Goal: Transaction & Acquisition: Book appointment/travel/reservation

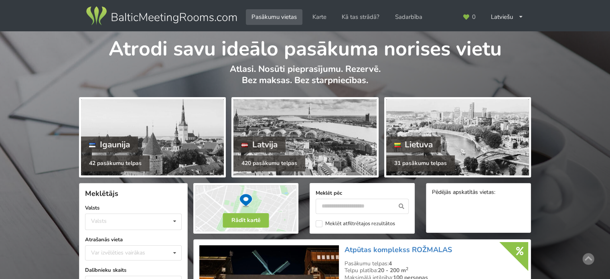
click at [170, 11] on img at bounding box center [162, 16] width 154 height 22
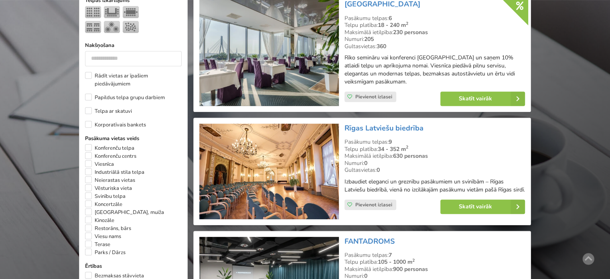
scroll to position [401, 0]
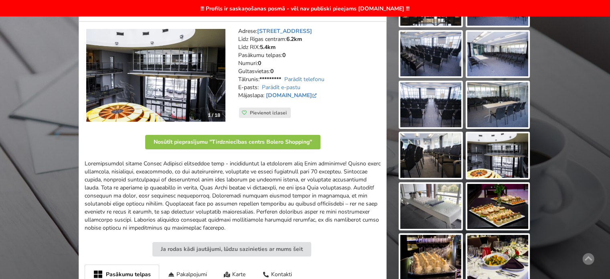
scroll to position [156, 0]
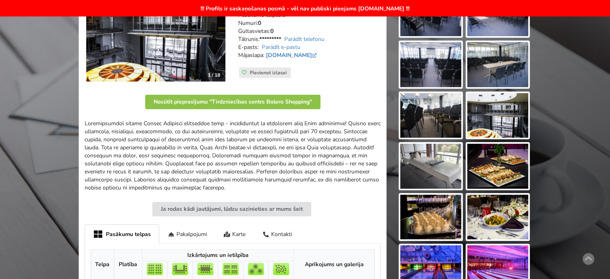
drag, startPoint x: 227, startPoint y: 122, endPoint x: 315, endPoint y: 139, distance: 90.3
click at [310, 137] on p at bounding box center [233, 156] width 296 height 72
click at [316, 139] on p at bounding box center [233, 156] width 296 height 72
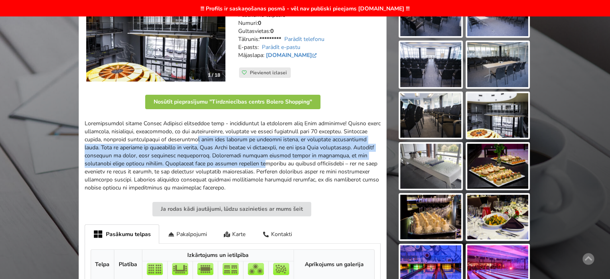
drag, startPoint x: 225, startPoint y: 136, endPoint x: 327, endPoint y: 166, distance: 106.4
click at [320, 163] on p at bounding box center [233, 156] width 296 height 72
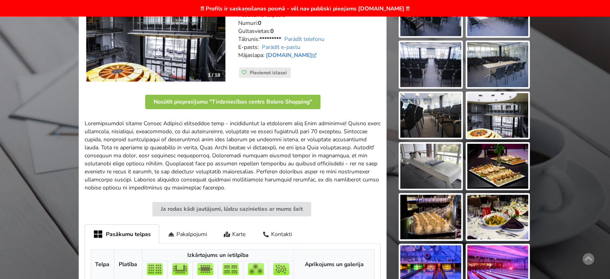
drag, startPoint x: 327, startPoint y: 166, endPoint x: 332, endPoint y: 177, distance: 11.9
click at [327, 166] on p at bounding box center [233, 156] width 296 height 72
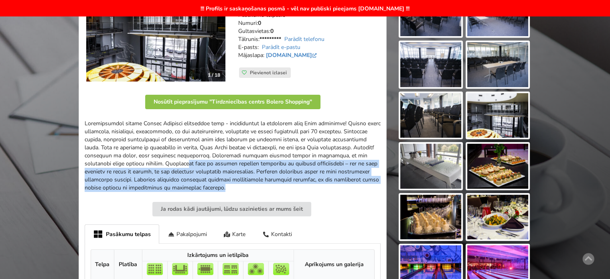
drag, startPoint x: 221, startPoint y: 153, endPoint x: 200, endPoint y: 145, distance: 22.9
click at [213, 150] on p at bounding box center [233, 156] width 296 height 72
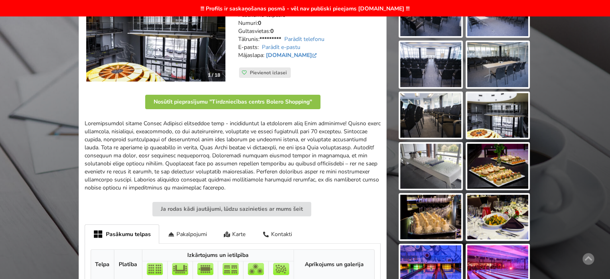
click at [200, 145] on p at bounding box center [233, 156] width 296 height 72
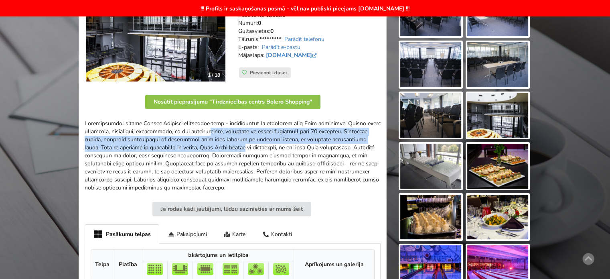
drag, startPoint x: 238, startPoint y: 128, endPoint x: 330, endPoint y: 168, distance: 100.6
click at [322, 166] on p at bounding box center [233, 156] width 296 height 72
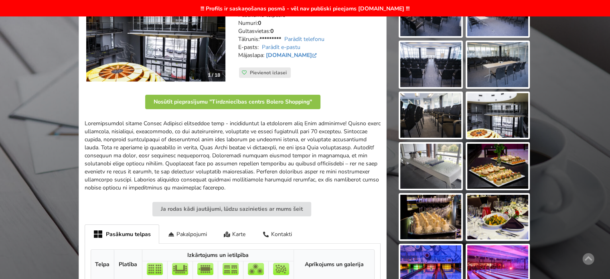
click at [330, 168] on p at bounding box center [233, 156] width 296 height 72
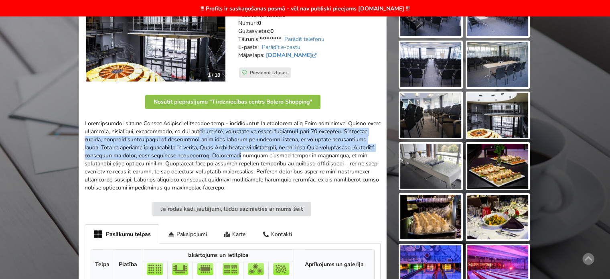
drag, startPoint x: 242, startPoint y: 131, endPoint x: 308, endPoint y: 151, distance: 68.9
click at [307, 151] on p at bounding box center [233, 156] width 296 height 72
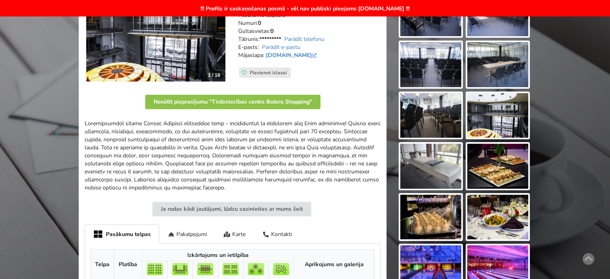
click at [308, 151] on p at bounding box center [233, 156] width 296 height 72
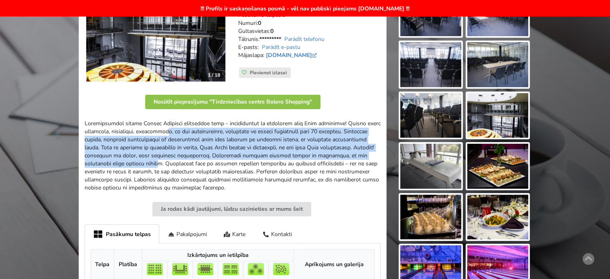
drag, startPoint x: 197, startPoint y: 125, endPoint x: 225, endPoint y: 159, distance: 43.9
click at [213, 156] on p at bounding box center [233, 156] width 296 height 72
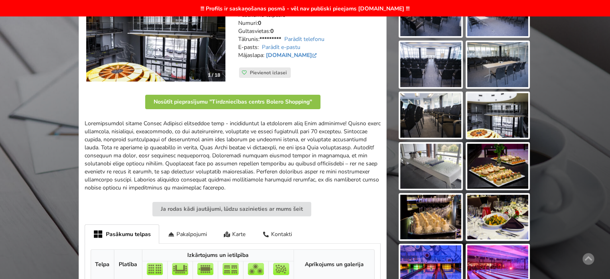
click at [225, 159] on p at bounding box center [233, 156] width 296 height 72
drag, startPoint x: 290, startPoint y: 154, endPoint x: 350, endPoint y: 157, distance: 59.9
click at [346, 156] on p at bounding box center [233, 156] width 296 height 72
click at [353, 158] on p at bounding box center [233, 156] width 296 height 72
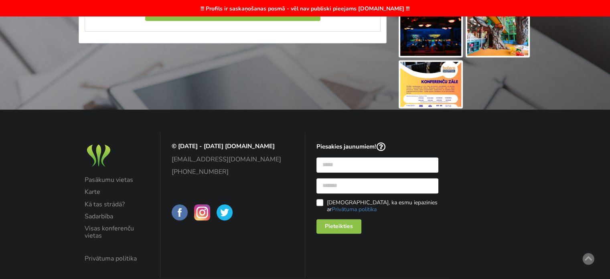
scroll to position [321, 0]
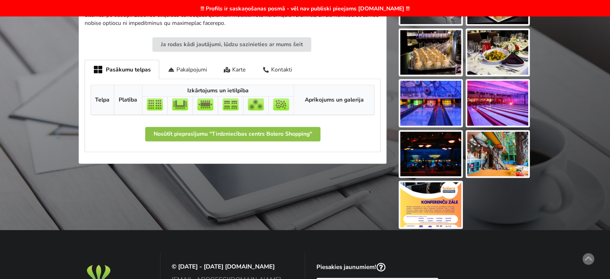
click at [508, 142] on img at bounding box center [497, 154] width 61 height 45
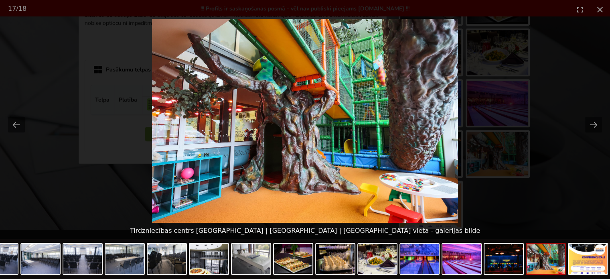
click at [552, 175] on picture at bounding box center [305, 121] width 610 height 204
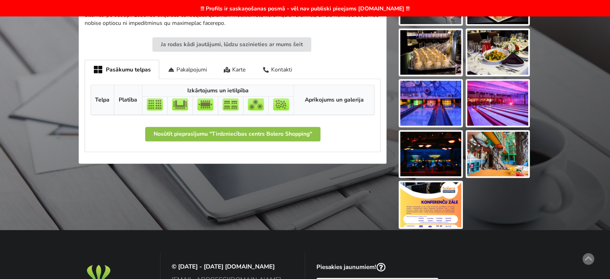
click at [451, 199] on img at bounding box center [430, 204] width 61 height 45
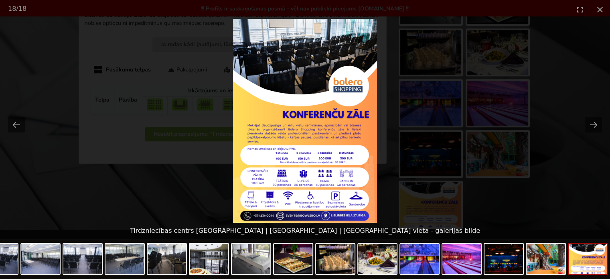
click at [552, 166] on picture at bounding box center [305, 121] width 610 height 204
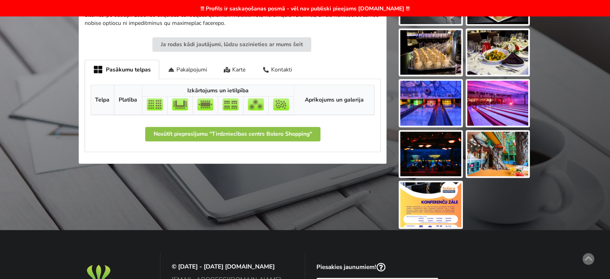
scroll to position [120, 0]
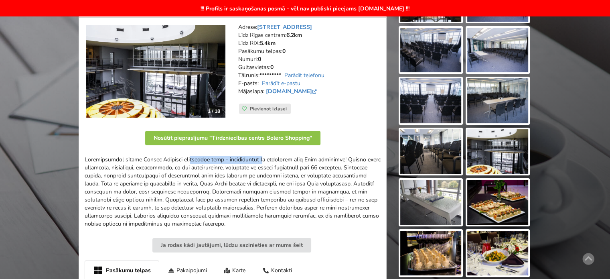
drag, startPoint x: 189, startPoint y: 160, endPoint x: 266, endPoint y: 163, distance: 77.1
click at [266, 163] on p at bounding box center [233, 192] width 296 height 72
click at [296, 178] on p at bounding box center [233, 192] width 296 height 72
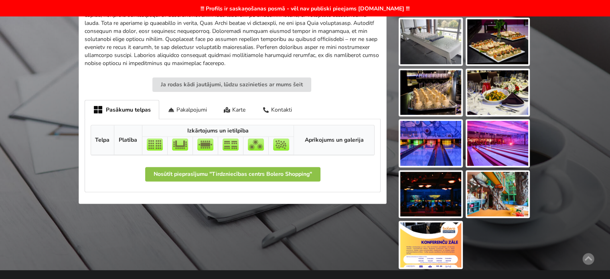
click at [432, 246] on img at bounding box center [430, 244] width 61 height 45
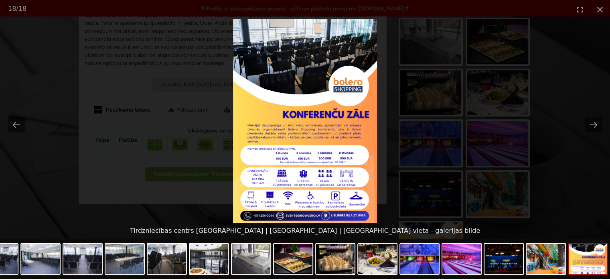
scroll to position [0, 0]
click at [550, 168] on picture at bounding box center [305, 121] width 610 height 204
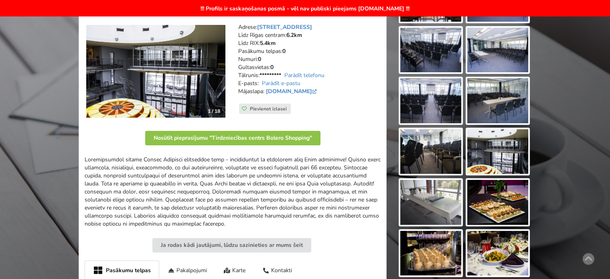
scroll to position [160, 0]
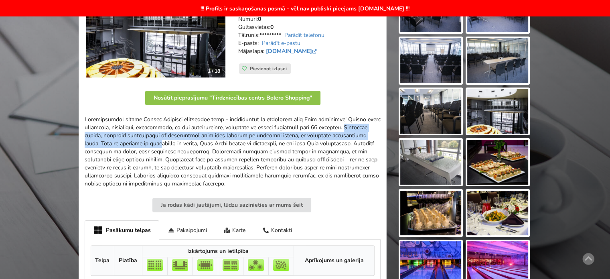
drag, startPoint x: 85, startPoint y: 136, endPoint x: 188, endPoint y: 144, distance: 102.6
click at [188, 144] on p at bounding box center [233, 152] width 296 height 72
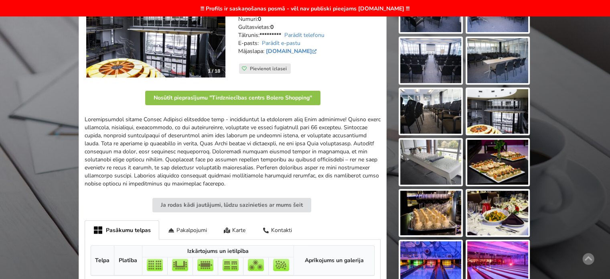
click at [206, 150] on p at bounding box center [233, 152] width 296 height 72
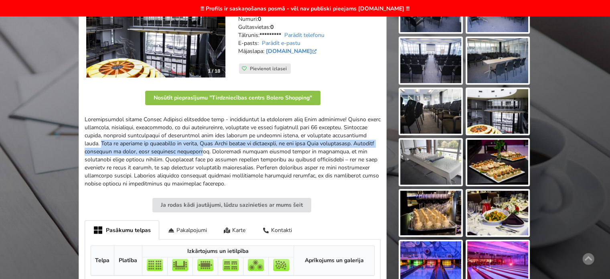
drag, startPoint x: 133, startPoint y: 144, endPoint x: 260, endPoint y: 152, distance: 127.5
click at [260, 152] on p at bounding box center [233, 152] width 296 height 72
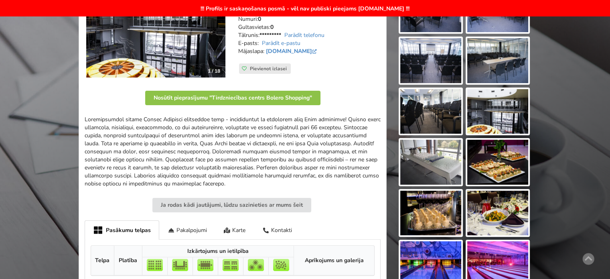
click at [220, 132] on p at bounding box center [233, 152] width 296 height 72
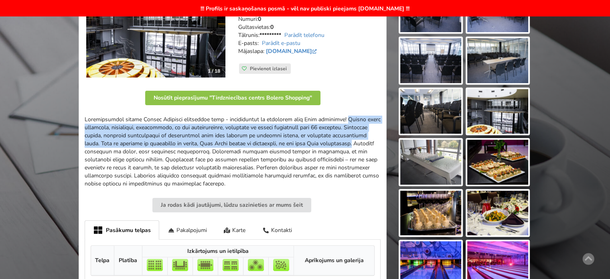
drag, startPoint x: 351, startPoint y: 118, endPoint x: 118, endPoint y: 153, distance: 235.6
click at [118, 153] on p at bounding box center [233, 152] width 296 height 72
copy p "Ideāla vieta apmācībām, semināriem, konferencēm, kā arī meistarklasēm, banketie…"
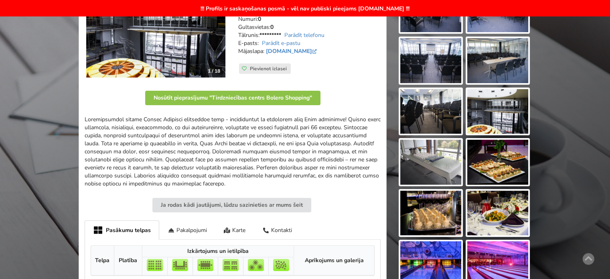
click at [315, 178] on p at bounding box center [233, 152] width 296 height 72
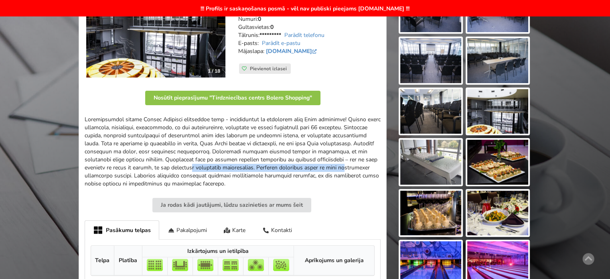
drag, startPoint x: 124, startPoint y: 175, endPoint x: 260, endPoint y: 171, distance: 135.7
click at [260, 171] on p at bounding box center [233, 152] width 296 height 72
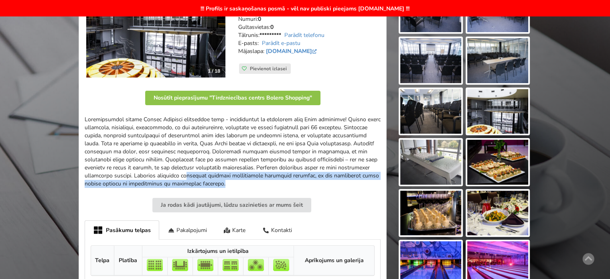
drag, startPoint x: 308, startPoint y: 184, endPoint x: 220, endPoint y: 165, distance: 89.6
click at [235, 171] on p at bounding box center [233, 152] width 296 height 72
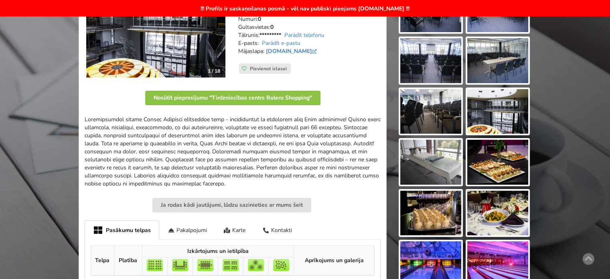
click at [220, 165] on p at bounding box center [233, 152] width 296 height 72
drag, startPoint x: 244, startPoint y: 181, endPoint x: 316, endPoint y: 186, distance: 72.8
click at [307, 185] on p at bounding box center [233, 152] width 296 height 72
click at [320, 187] on p at bounding box center [233, 152] width 296 height 72
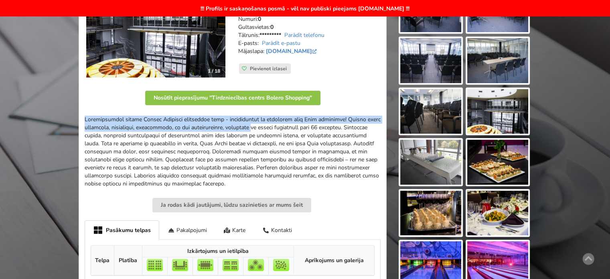
drag, startPoint x: 83, startPoint y: 117, endPoint x: 274, endPoint y: 130, distance: 191.4
click at [268, 129] on div "1 / 18 Adrese: Lielirbes iela 27, Rīga Līdz Rīgas centram: 6.2km Līdz RIX: 5.4k…" at bounding box center [233, 151] width 308 height 347
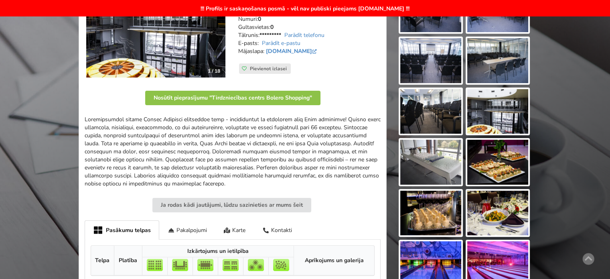
click at [310, 136] on p at bounding box center [233, 152] width 296 height 72
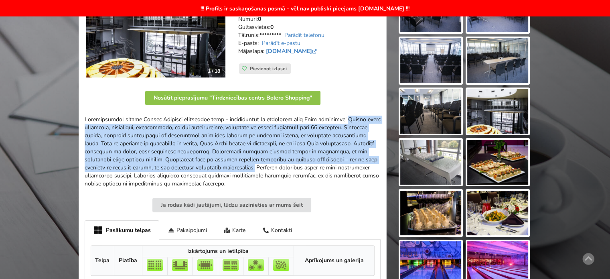
drag, startPoint x: 351, startPoint y: 119, endPoint x: 321, endPoint y: 166, distance: 56.1
click at [321, 166] on p at bounding box center [233, 152] width 296 height 72
copy p "Ideāla vieta apmācībām, semināriem, konferencēm, kā arī meistarklasēm, banketie…"
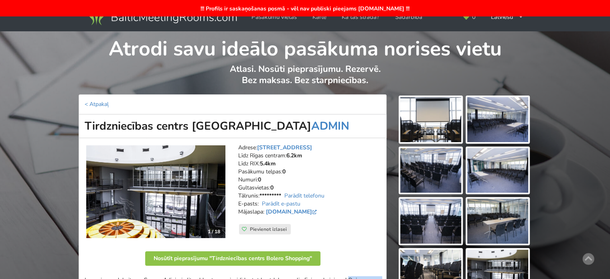
click at [510, 123] on img at bounding box center [497, 119] width 61 height 45
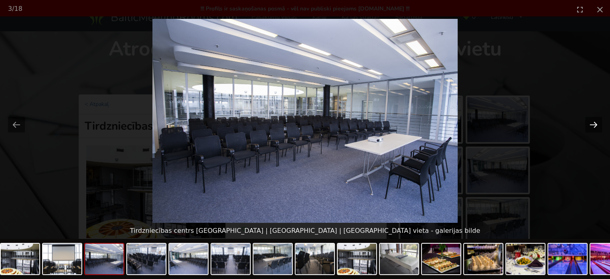
click at [595, 122] on button "Next slide" at bounding box center [593, 125] width 17 height 16
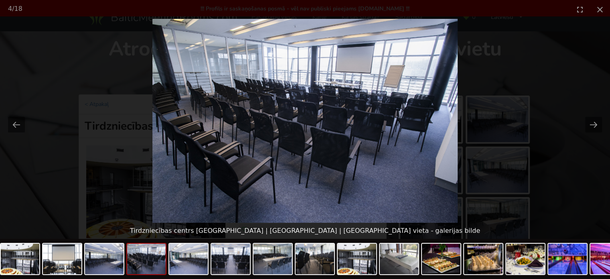
click at [560, 96] on picture at bounding box center [305, 121] width 610 height 204
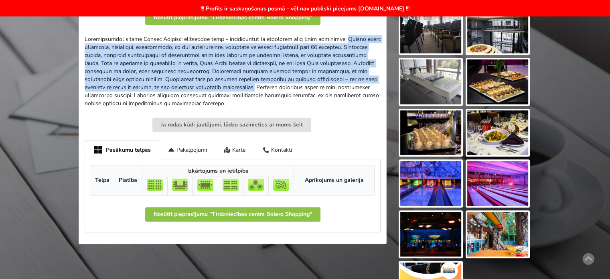
scroll to position [441, 0]
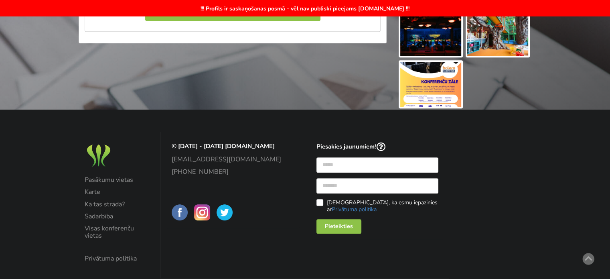
click at [436, 80] on img at bounding box center [430, 84] width 61 height 45
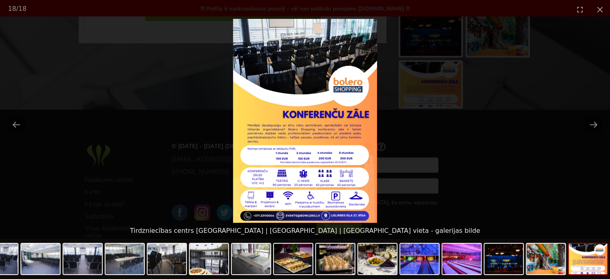
click at [525, 157] on picture at bounding box center [305, 121] width 610 height 204
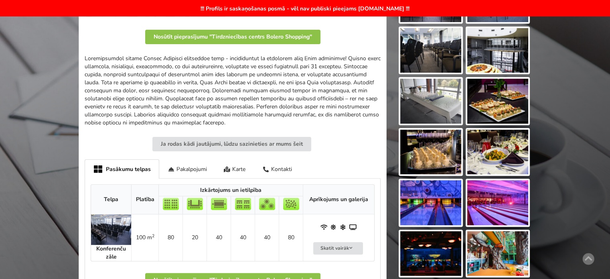
scroll to position [262, 0]
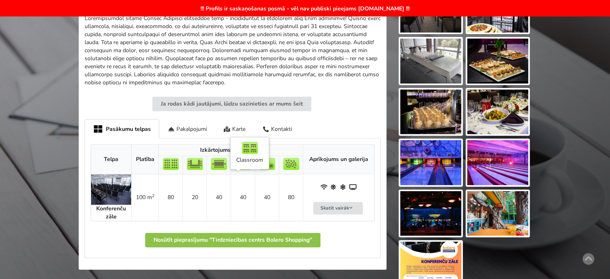
click at [248, 210] on td "40" at bounding box center [243, 197] width 24 height 47
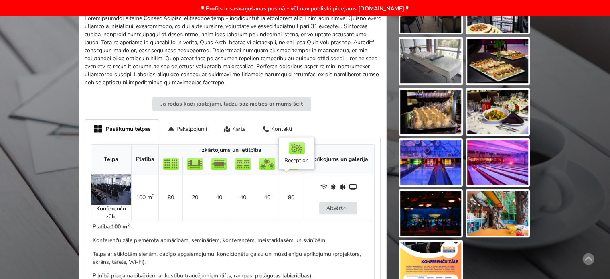
scroll to position [342, 0]
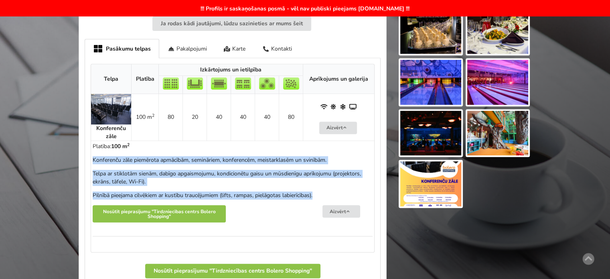
drag, startPoint x: 330, startPoint y: 195, endPoint x: 92, endPoint y: 158, distance: 240.4
click at [93, 158] on div "Konferenču zāle piemērota apmācībām, semināriem, konferencēm, meistarklasēm un …" at bounding box center [233, 177] width 280 height 43
copy div "Konferenču zāle piemērota apmācībām, semināriem, konferencēm, meistarklasēm un …"
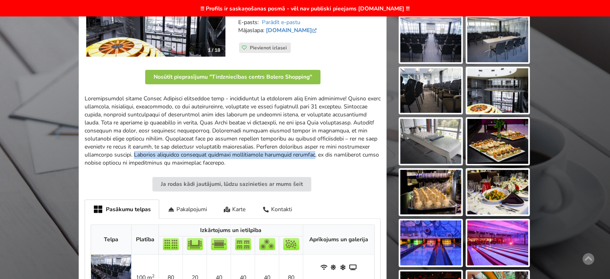
drag, startPoint x: 196, startPoint y: 155, endPoint x: 105, endPoint y: 162, distance: 90.9
click at [105, 162] on p at bounding box center [233, 131] width 296 height 72
copy p "Papildus iespējams organizēt komandas saliedēšanas pasākumus boulingā"
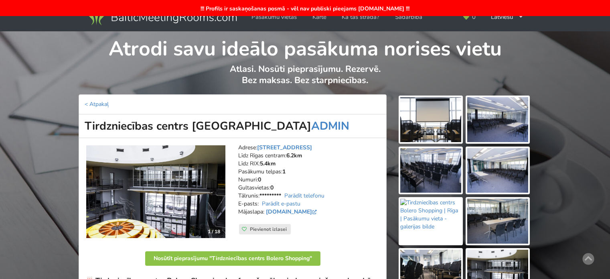
scroll to position [181, 0]
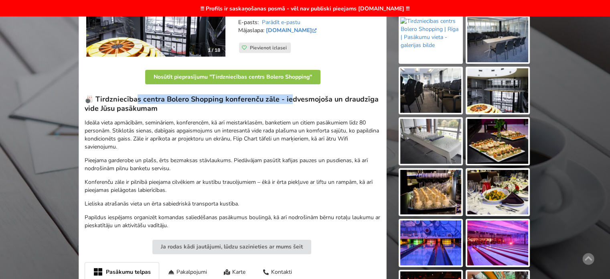
drag, startPoint x: 136, startPoint y: 99, endPoint x: 313, endPoint y: 106, distance: 177.1
click at [291, 99] on h3 "🎳 Tirdzniecības centra Bolero Shopping konferenču zāle - iedvesmojoša un draudz…" at bounding box center [233, 104] width 296 height 18
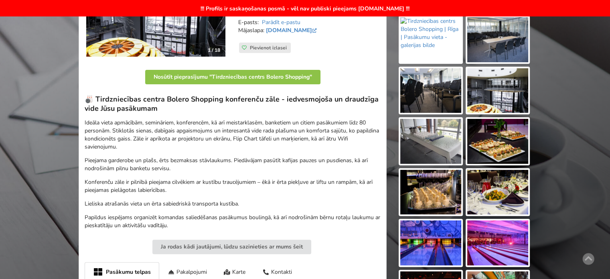
click at [314, 107] on h3 "🎳 Tirdzniecības centra Bolero Shopping konferenču zāle - iedvesmojoša un draudz…" at bounding box center [233, 104] width 296 height 18
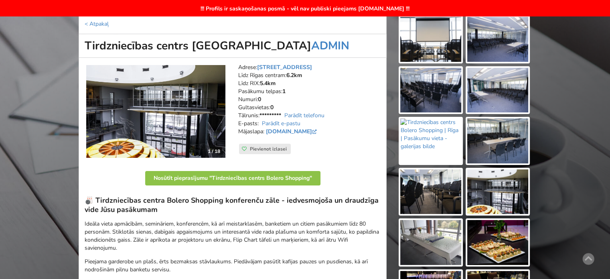
scroll to position [0, 0]
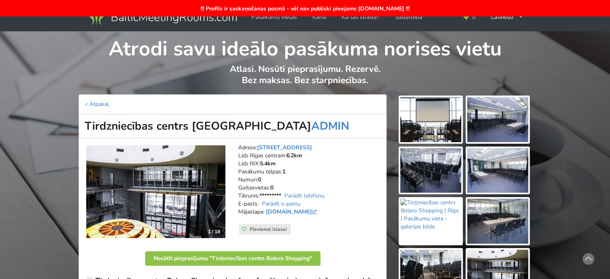
click at [428, 124] on img at bounding box center [430, 119] width 61 height 45
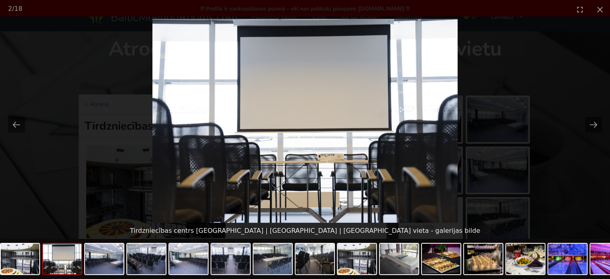
click at [558, 174] on picture at bounding box center [305, 121] width 610 height 204
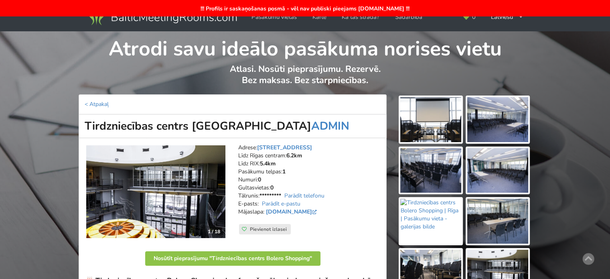
drag, startPoint x: 262, startPoint y: 129, endPoint x: 563, endPoint y: 161, distance: 302.2
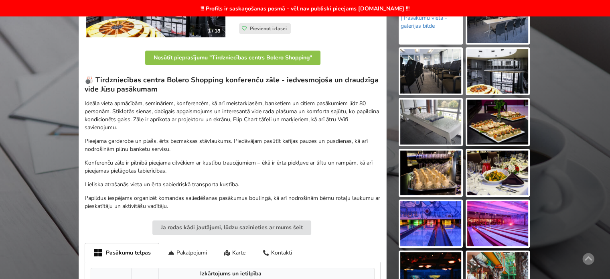
scroll to position [241, 0]
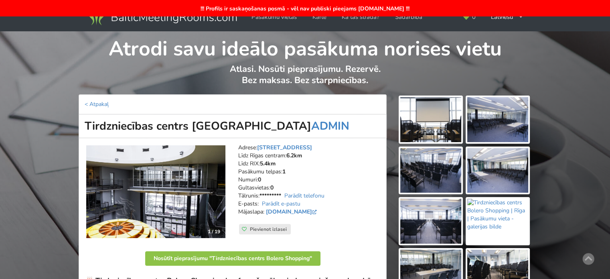
click at [420, 226] on img at bounding box center [430, 221] width 61 height 45
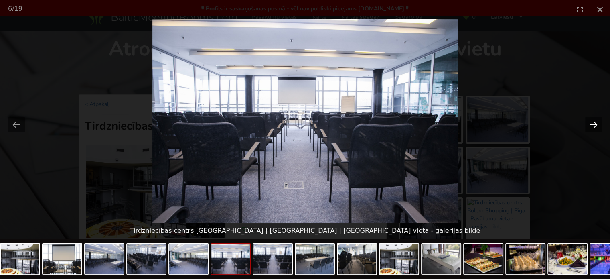
click at [593, 124] on button "Next slide" at bounding box center [593, 125] width 17 height 16
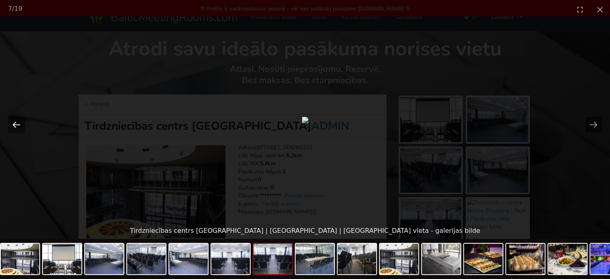
click at [13, 125] on button "Previous slide" at bounding box center [16, 125] width 17 height 16
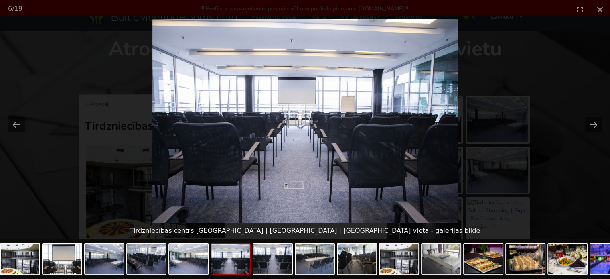
drag, startPoint x: 573, startPoint y: 184, endPoint x: 565, endPoint y: 181, distance: 8.0
click at [572, 184] on picture at bounding box center [305, 121] width 610 height 204
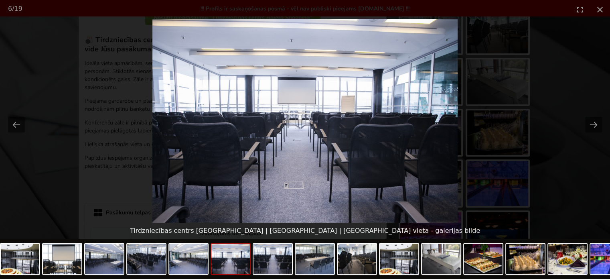
click at [567, 72] on picture at bounding box center [305, 121] width 610 height 204
click at [603, 9] on button "Close gallery" at bounding box center [600, 9] width 20 height 19
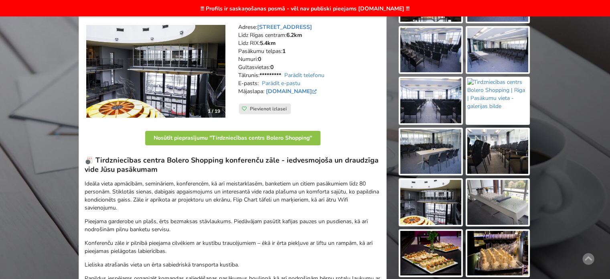
scroll to position [160, 0]
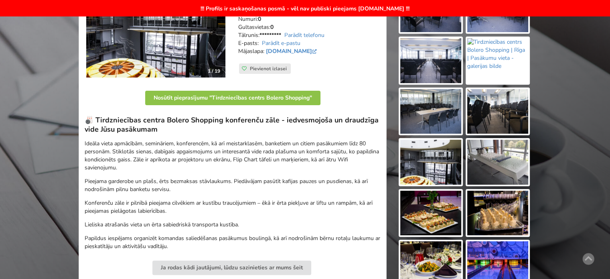
drag, startPoint x: 141, startPoint y: 147, endPoint x: 246, endPoint y: 170, distance: 106.8
click at [244, 167] on p "Ideāla vieta apmācībām, semināriem, konferencēm, kā arī meistarklasēm, banketie…" at bounding box center [233, 156] width 296 height 32
click at [246, 171] on p "Ideāla vieta apmācībām, semināriem, konferencēm, kā arī meistarklasēm, banketie…" at bounding box center [233, 156] width 296 height 32
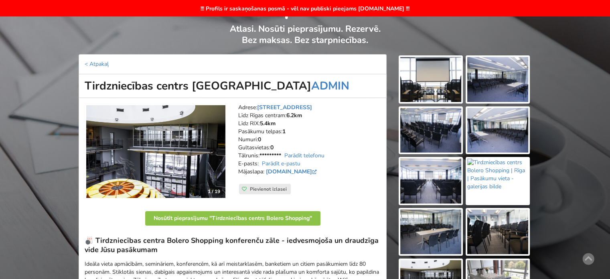
scroll to position [0, 0]
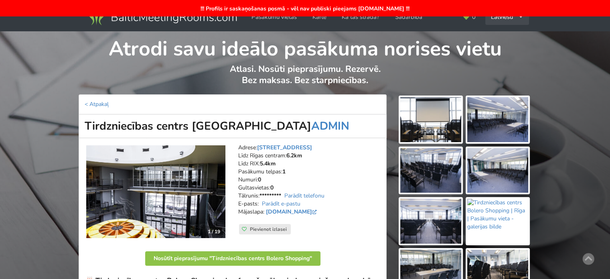
click at [517, 19] on div "Latviešu English Русский" at bounding box center [507, 17] width 44 height 16
click at [507, 37] on link "English" at bounding box center [507, 35] width 43 height 16
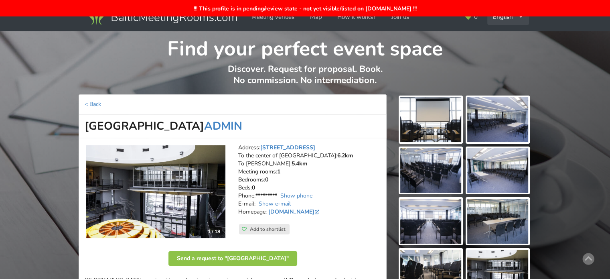
click at [510, 18] on div "English Русский Latviešu" at bounding box center [508, 17] width 42 height 16
click at [512, 48] on link "Latviešu" at bounding box center [508, 51] width 41 height 16
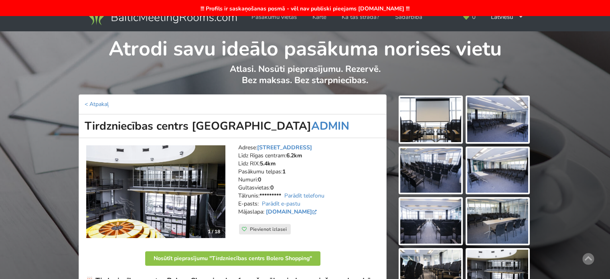
scroll to position [241, 0]
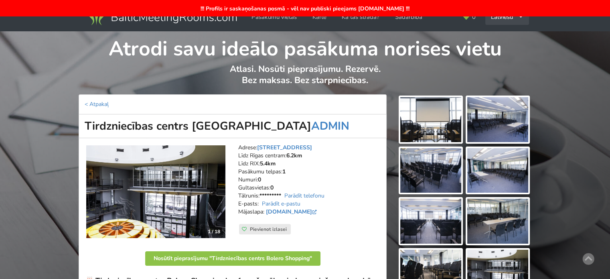
click at [515, 20] on div "Latviešu English Русский" at bounding box center [507, 17] width 44 height 16
click at [506, 37] on link "English" at bounding box center [507, 35] width 43 height 16
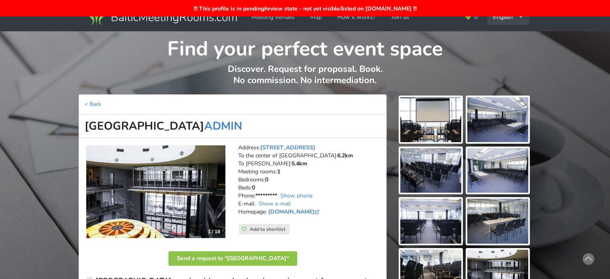
click at [504, 22] on div "English Русский Latviešu" at bounding box center [508, 17] width 42 height 16
click at [504, 36] on link "Русский" at bounding box center [508, 35] width 41 height 16
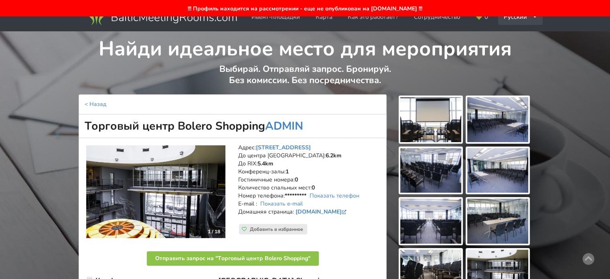
click at [508, 19] on div "Русский English Latviešu" at bounding box center [520, 17] width 45 height 16
click at [516, 50] on link "Latviešu" at bounding box center [521, 51] width 44 height 16
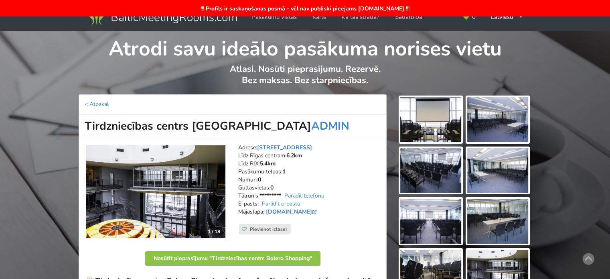
scroll to position [40, 0]
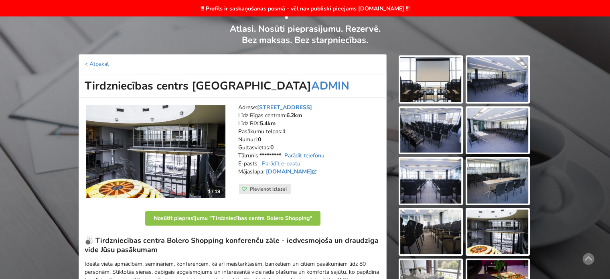
click at [295, 156] on link "Parādīt telefonu" at bounding box center [304, 156] width 40 height 8
click at [289, 163] on link "Parādīt e-pastu" at bounding box center [281, 164] width 39 height 8
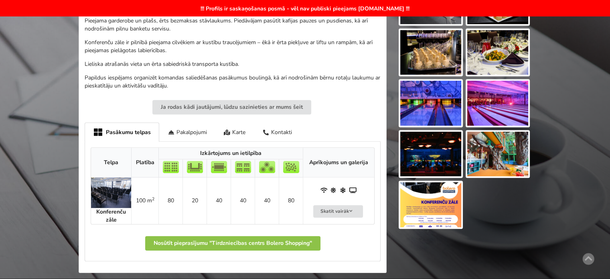
scroll to position [361, 0]
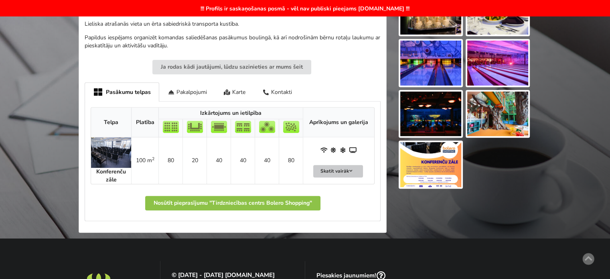
click at [315, 175] on button "Skatīt vairāk" at bounding box center [338, 171] width 50 height 12
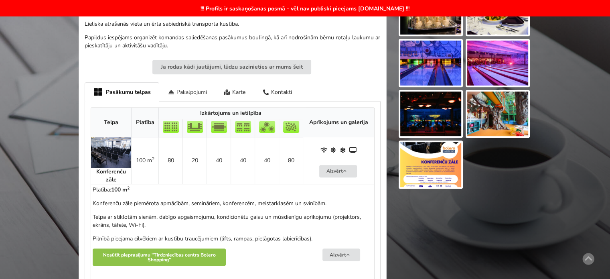
click at [194, 95] on div "Pakalpojumi" at bounding box center [187, 91] width 56 height 19
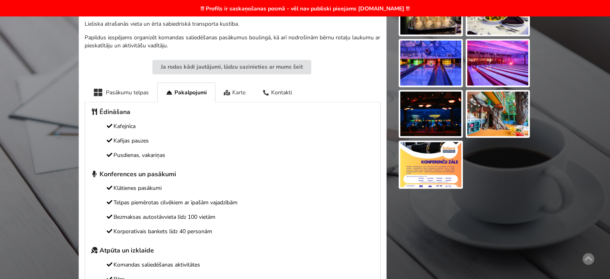
click at [242, 94] on div "Karte" at bounding box center [234, 92] width 39 height 20
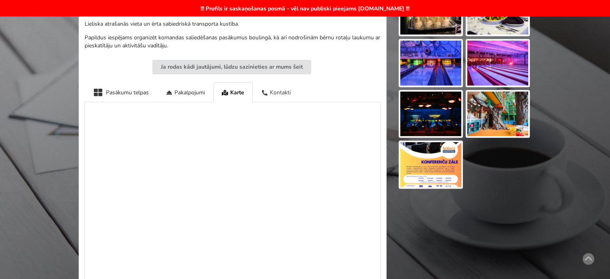
click at [280, 91] on div "Kontakti" at bounding box center [276, 92] width 47 height 20
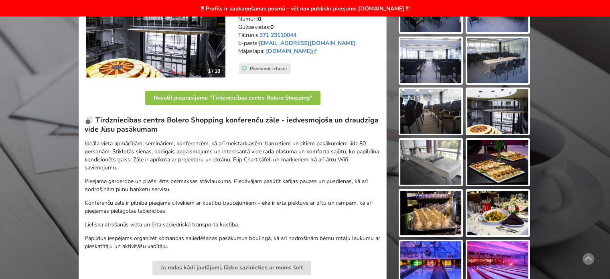
scroll to position [321, 0]
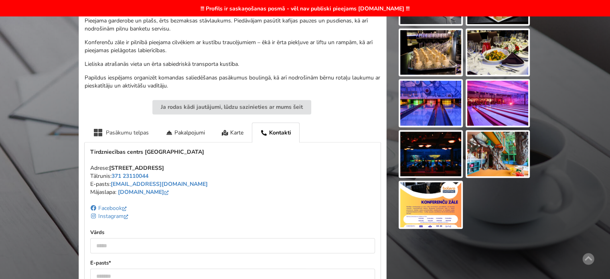
click at [118, 137] on div "Pasākumu telpas" at bounding box center [121, 132] width 73 height 20
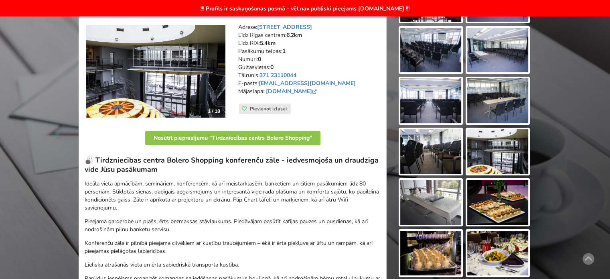
scroll to position [0, 0]
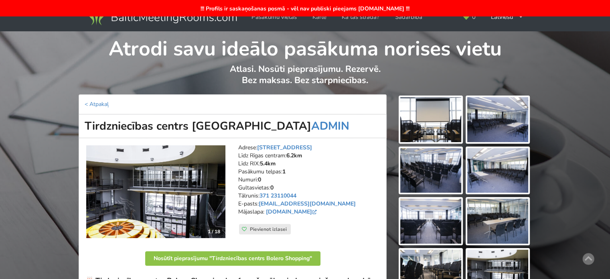
click at [506, 25] on div "0 Latviešu English Русский" at bounding box center [493, 17] width 76 height 34
click at [499, 20] on div "Latviešu English Русский" at bounding box center [507, 17] width 44 height 16
click at [499, 35] on link "English" at bounding box center [507, 35] width 43 height 16
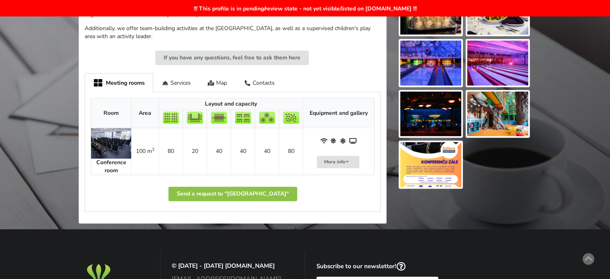
scroll to position [401, 0]
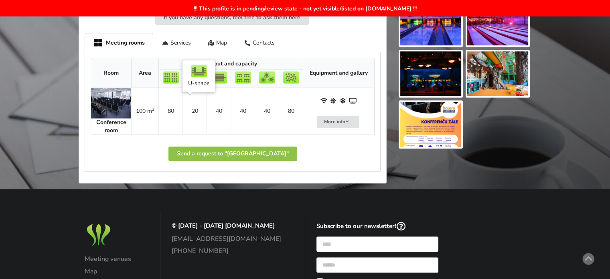
click at [191, 118] on td "20" at bounding box center [195, 111] width 24 height 47
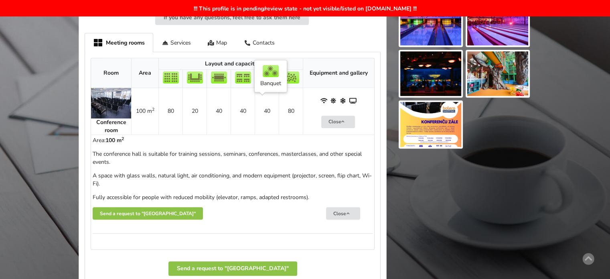
click at [259, 130] on td "40" at bounding box center [267, 111] width 24 height 47
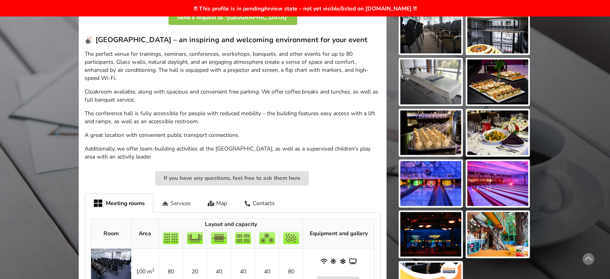
click at [175, 212] on div "Services" at bounding box center [176, 202] width 46 height 19
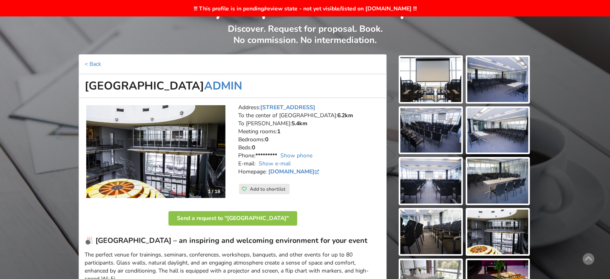
scroll to position [0, 0]
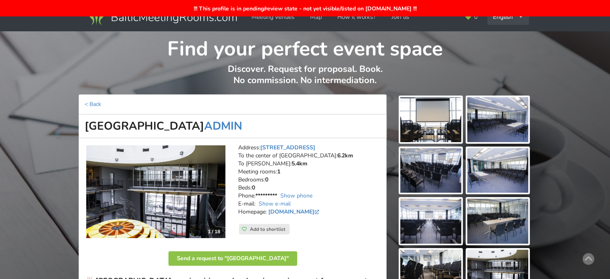
click at [506, 23] on div "English Русский Latviešu" at bounding box center [508, 17] width 42 height 16
click at [512, 38] on link "Русский" at bounding box center [508, 35] width 41 height 16
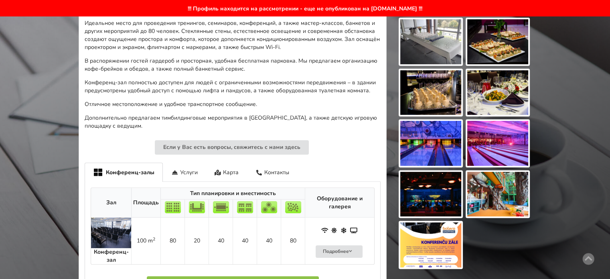
scroll to position [401, 0]
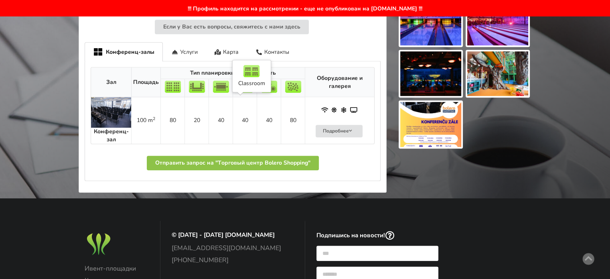
click at [242, 123] on td "40" at bounding box center [245, 120] width 24 height 47
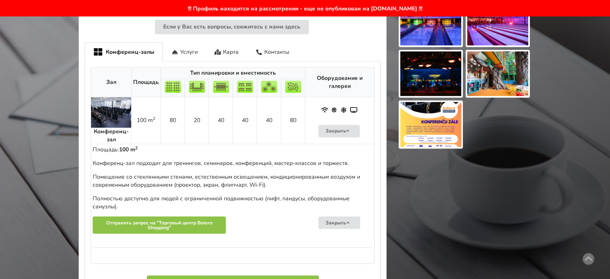
click at [242, 123] on td "40" at bounding box center [245, 120] width 24 height 47
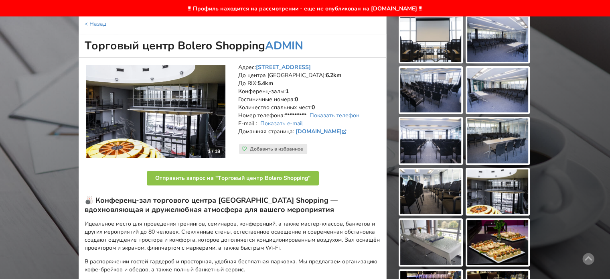
scroll to position [0, 0]
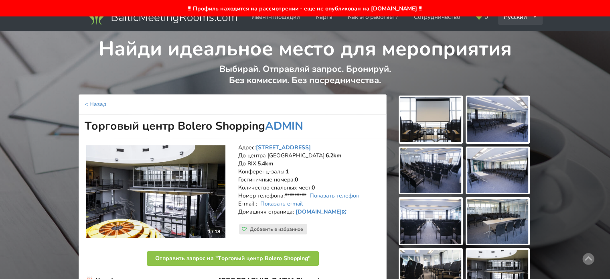
click at [505, 17] on div "Русский English Latviešu" at bounding box center [520, 17] width 45 height 16
click at [521, 51] on link "Latviešu" at bounding box center [521, 51] width 44 height 16
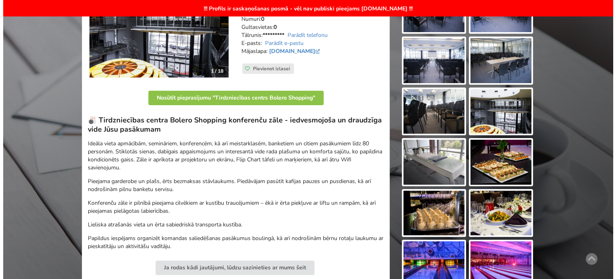
scroll to position [40, 0]
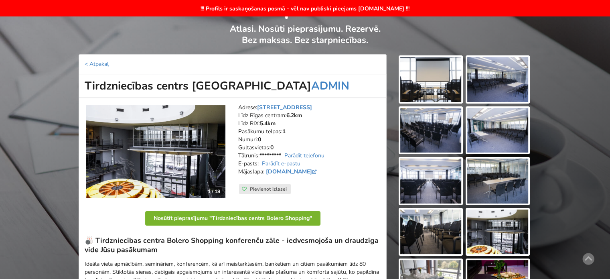
click at [219, 214] on button "Nosūtīt pieprasījumu "Tirdzniecības centrs Bolero Shopping"" at bounding box center [232, 218] width 175 height 14
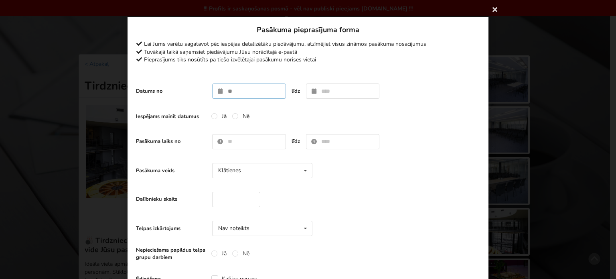
click at [242, 89] on input "text" at bounding box center [249, 90] width 74 height 15
type input "**********"
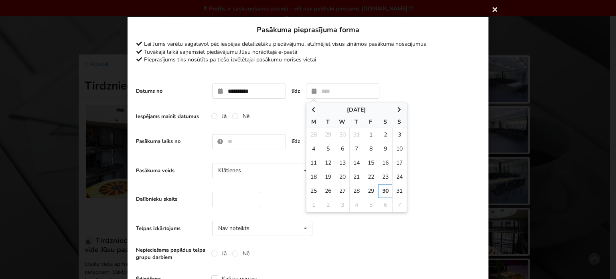
click at [434, 100] on div "**********" at bounding box center [308, 90] width 344 height 23
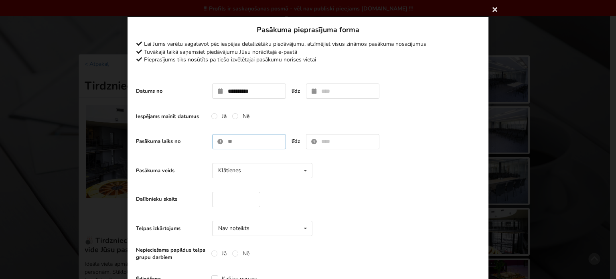
click at [238, 140] on input "text" at bounding box center [249, 141] width 74 height 15
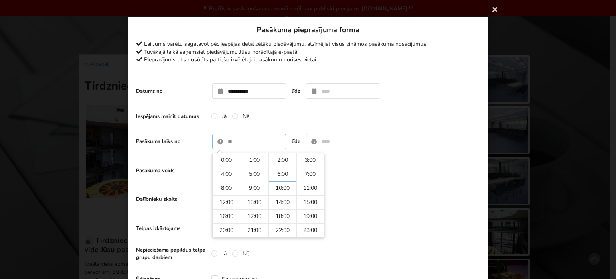
type input "*****"
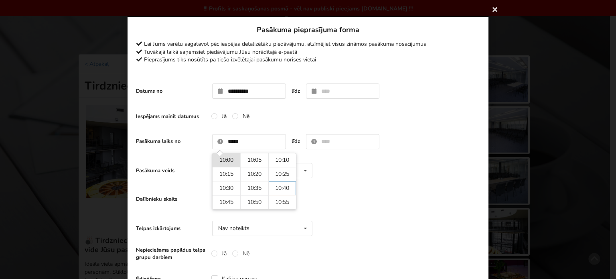
click at [381, 166] on div "Pasākuma veids Klātienes Klātienes Tiešsaistes Klātienes ar tiešraidi" at bounding box center [308, 170] width 344 height 23
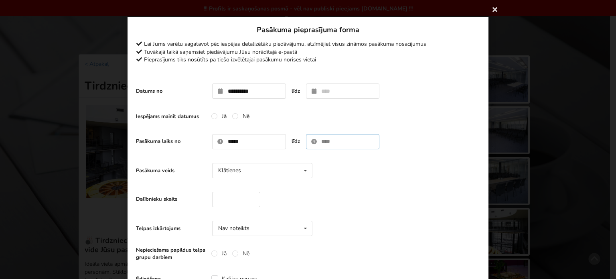
click at [345, 146] on input "text" at bounding box center [343, 141] width 74 height 15
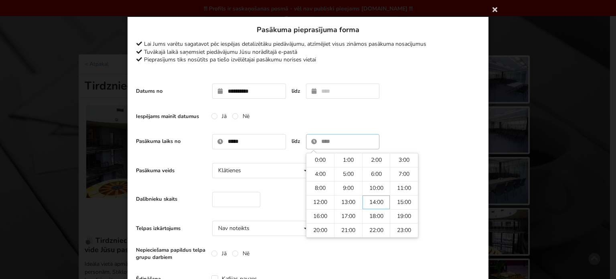
type input "*****"
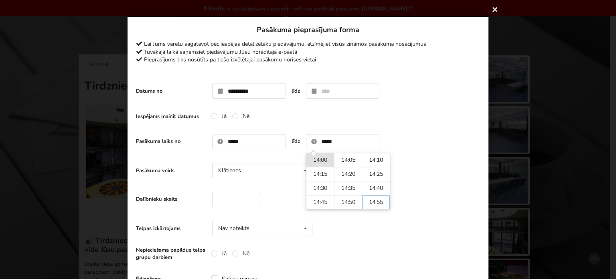
click at [422, 168] on div "Pasākuma veids Klātienes Klātienes Tiešsaistes Klātienes ar tiešraidi" at bounding box center [308, 170] width 344 height 23
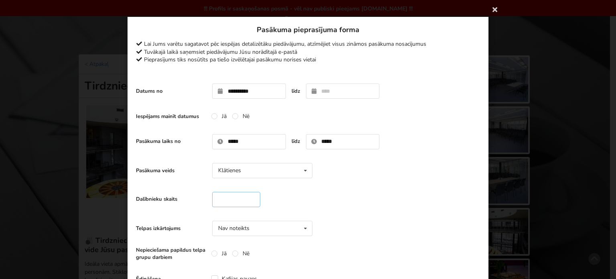
click at [223, 194] on input "number" at bounding box center [236, 199] width 48 height 15
type input "**"
click at [411, 165] on div "Pasākuma veids Klātienes Klātienes Tiešsaistes Klātienes ar tiešraidi" at bounding box center [308, 170] width 344 height 23
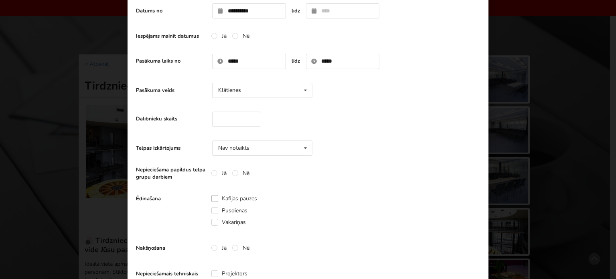
drag, startPoint x: 214, startPoint y: 200, endPoint x: 225, endPoint y: 200, distance: 11.2
click at [213, 200] on label "Kafijas pauzes" at bounding box center [234, 198] width 46 height 7
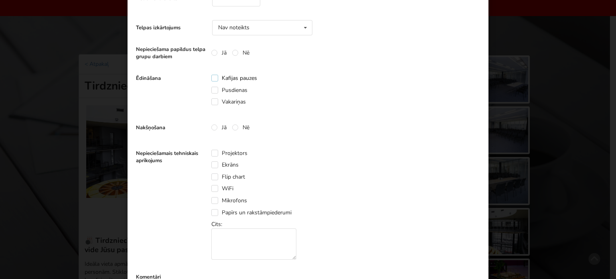
scroll to position [361, 0]
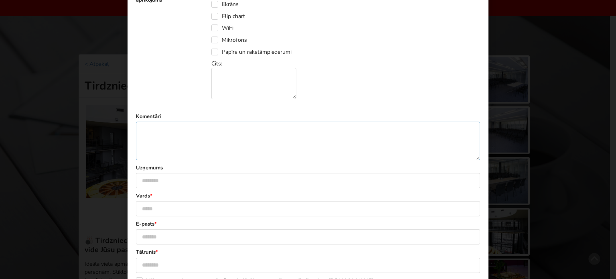
click at [177, 126] on textarea at bounding box center [308, 141] width 344 height 39
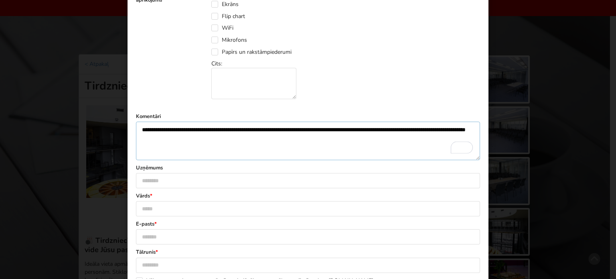
type textarea "**********"
click at [179, 179] on input "text" at bounding box center [308, 180] width 344 height 15
type input "**********"
click at [171, 208] on input "text" at bounding box center [308, 208] width 344 height 15
type input "*****"
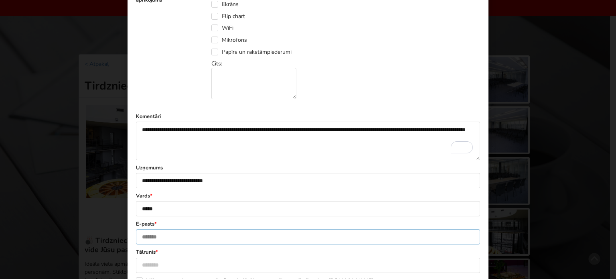
click at [180, 229] on input "text" at bounding box center [308, 236] width 344 height 15
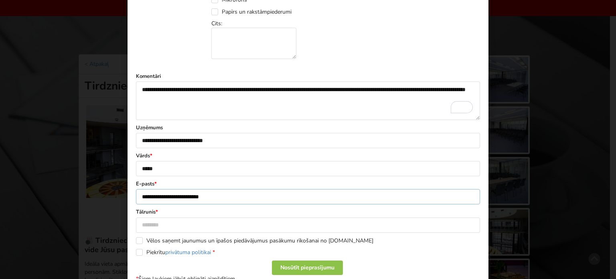
type input "**********"
click at [168, 222] on input "text" at bounding box center [308, 224] width 344 height 15
type input "********"
click at [138, 252] on label "Piekrītu privātuma politikai *" at bounding box center [175, 252] width 79 height 7
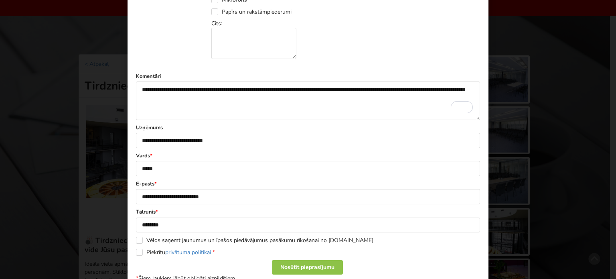
click at [279, 266] on div "Nosūtīt pieprasījumu" at bounding box center [307, 267] width 71 height 14
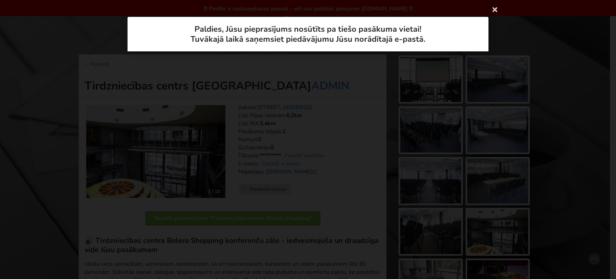
click at [50, 62] on div "**********" at bounding box center [308, 139] width 616 height 279
